Goal: Task Accomplishment & Management: Manage account settings

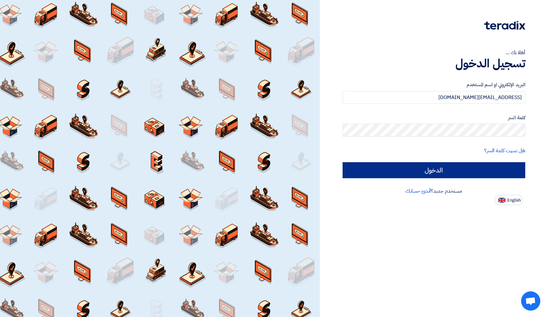
click at [406, 169] on input "الدخول" at bounding box center [433, 170] width 183 height 16
type input "Sign in"
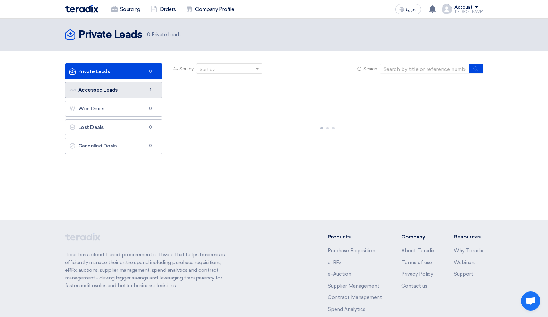
click at [144, 89] on link "Accessed Leads Accessed Leads 1" at bounding box center [113, 90] width 97 height 16
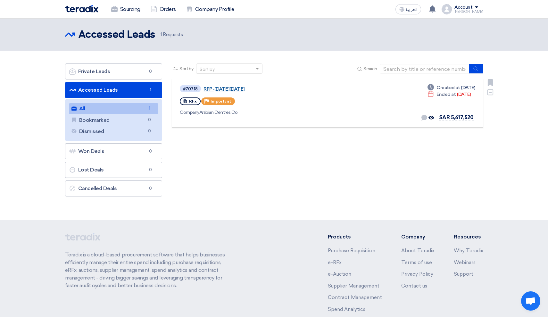
click at [217, 89] on link "RFP-[DATE][DATE]" at bounding box center [283, 89] width 160 height 6
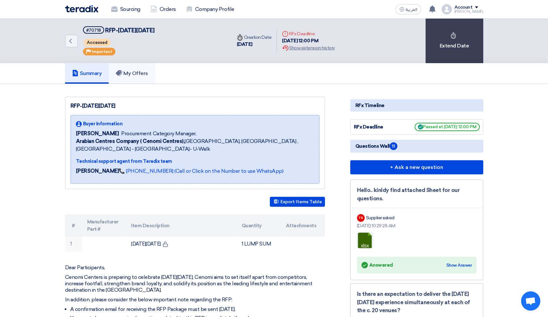
click at [139, 74] on h5 "My Offers" at bounding box center [132, 73] width 32 height 6
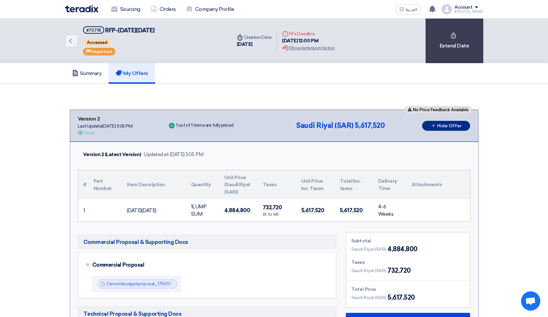
click at [436, 125] on button "Hide Offer" at bounding box center [446, 126] width 48 height 10
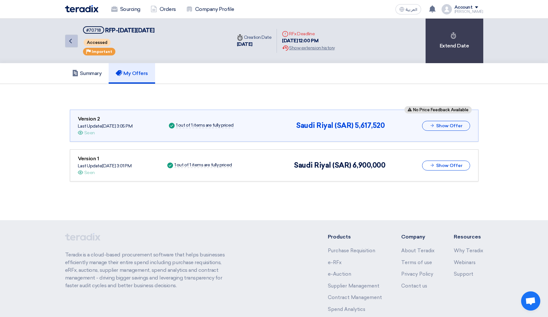
click at [69, 39] on icon "Back" at bounding box center [71, 41] width 8 height 8
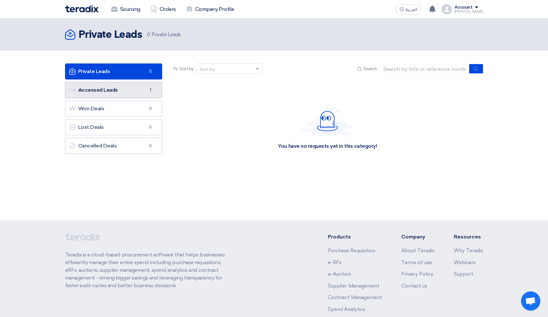
click at [121, 93] on link "Accessed Leads Accessed Leads 1" at bounding box center [113, 90] width 97 height 16
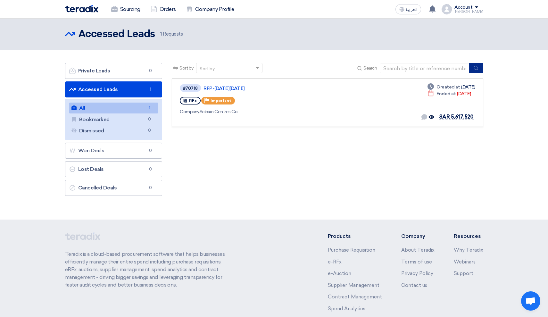
scroll to position [1, 0]
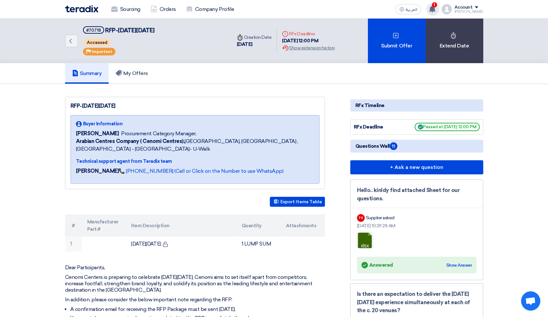
click at [435, 8] on use at bounding box center [432, 8] width 6 height 7
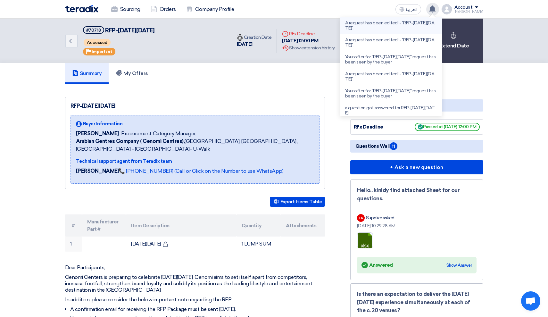
click at [402, 24] on p "A request has been edited! - "RFP-[DATE][DATE]"." at bounding box center [391, 26] width 92 height 10
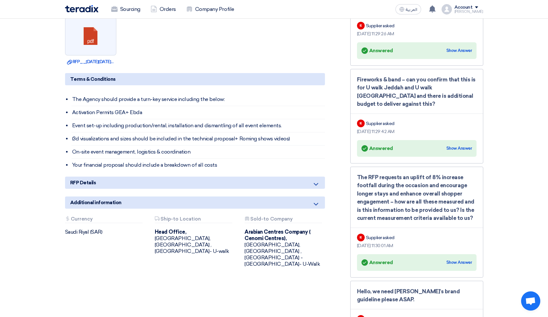
scroll to position [418, 0]
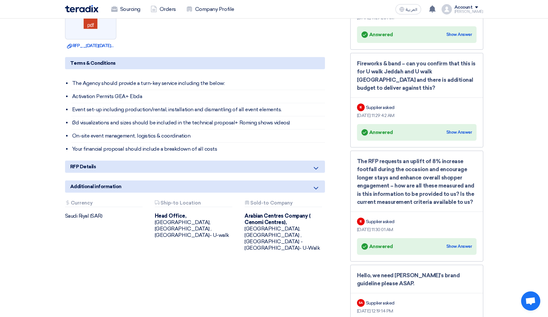
click at [306, 159] on div "RFP-[DATE][DATE] Buyer Information [PERSON_NAME] Procurement Category Manager, …" at bounding box center [202, 276] width 285 height 1194
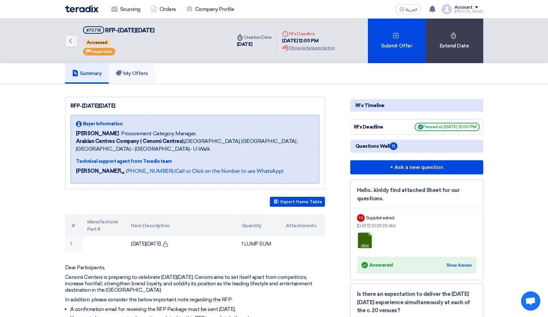
scroll to position [0, 0]
click at [132, 78] on link "My Offers" at bounding box center [132, 73] width 46 height 21
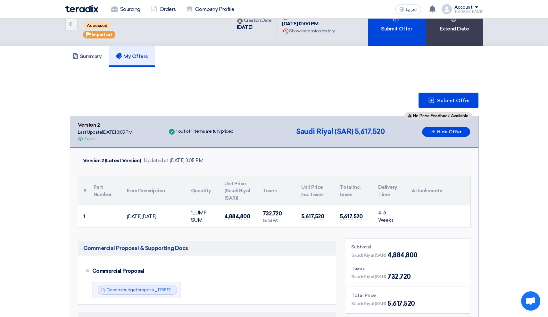
scroll to position [26, 0]
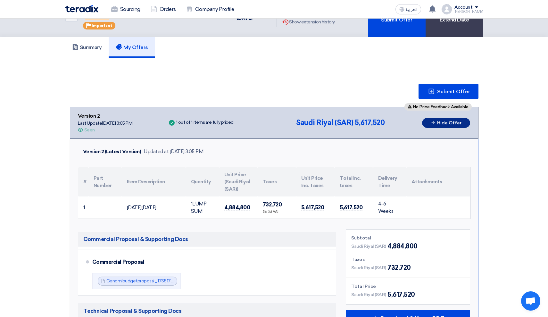
click at [450, 122] on button "Hide Offer" at bounding box center [446, 123] width 48 height 10
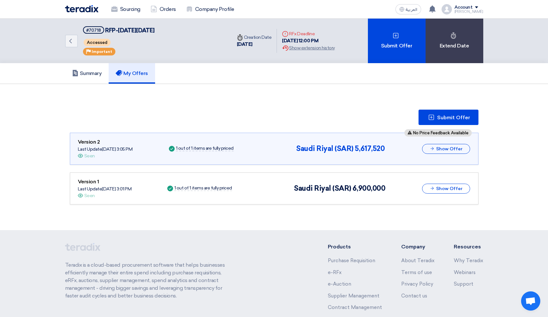
scroll to position [0, 0]
click at [70, 45] on link "Back" at bounding box center [71, 41] width 13 height 13
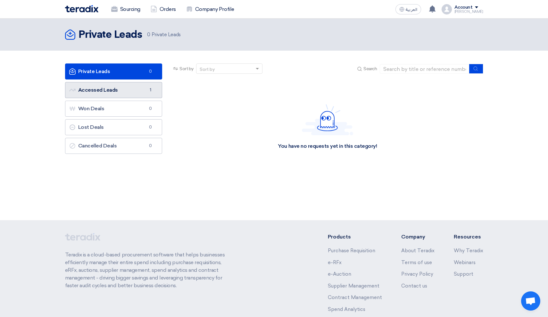
click at [115, 89] on link "Accessed Leads Accessed Leads 1" at bounding box center [113, 90] width 97 height 16
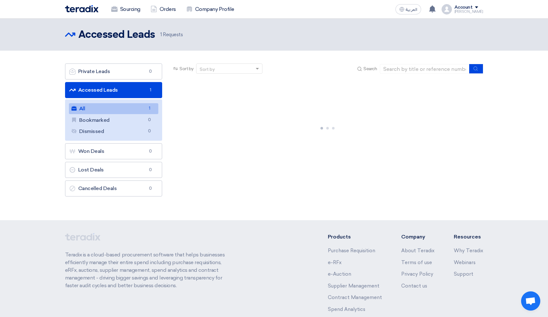
click at [121, 109] on link "All All 1" at bounding box center [114, 108] width 90 height 11
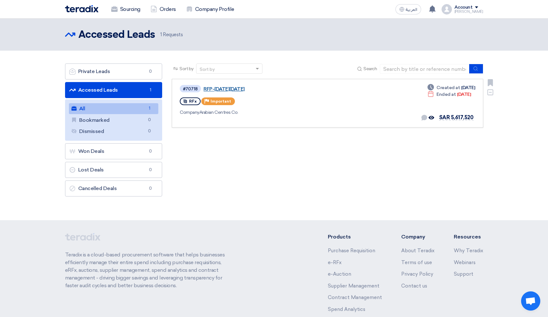
click at [214, 89] on link "RFP-[DATE][DATE]" at bounding box center [283, 89] width 160 height 6
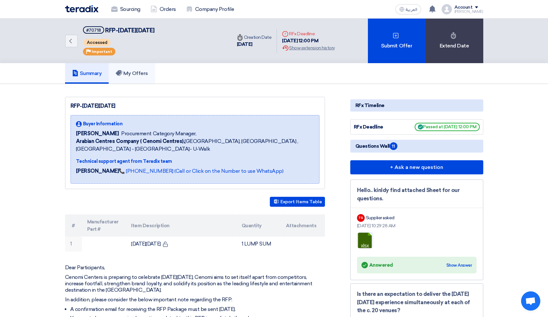
click at [142, 77] on link "My Offers" at bounding box center [132, 73] width 46 height 21
